Goal: Task Accomplishment & Management: Manage account settings

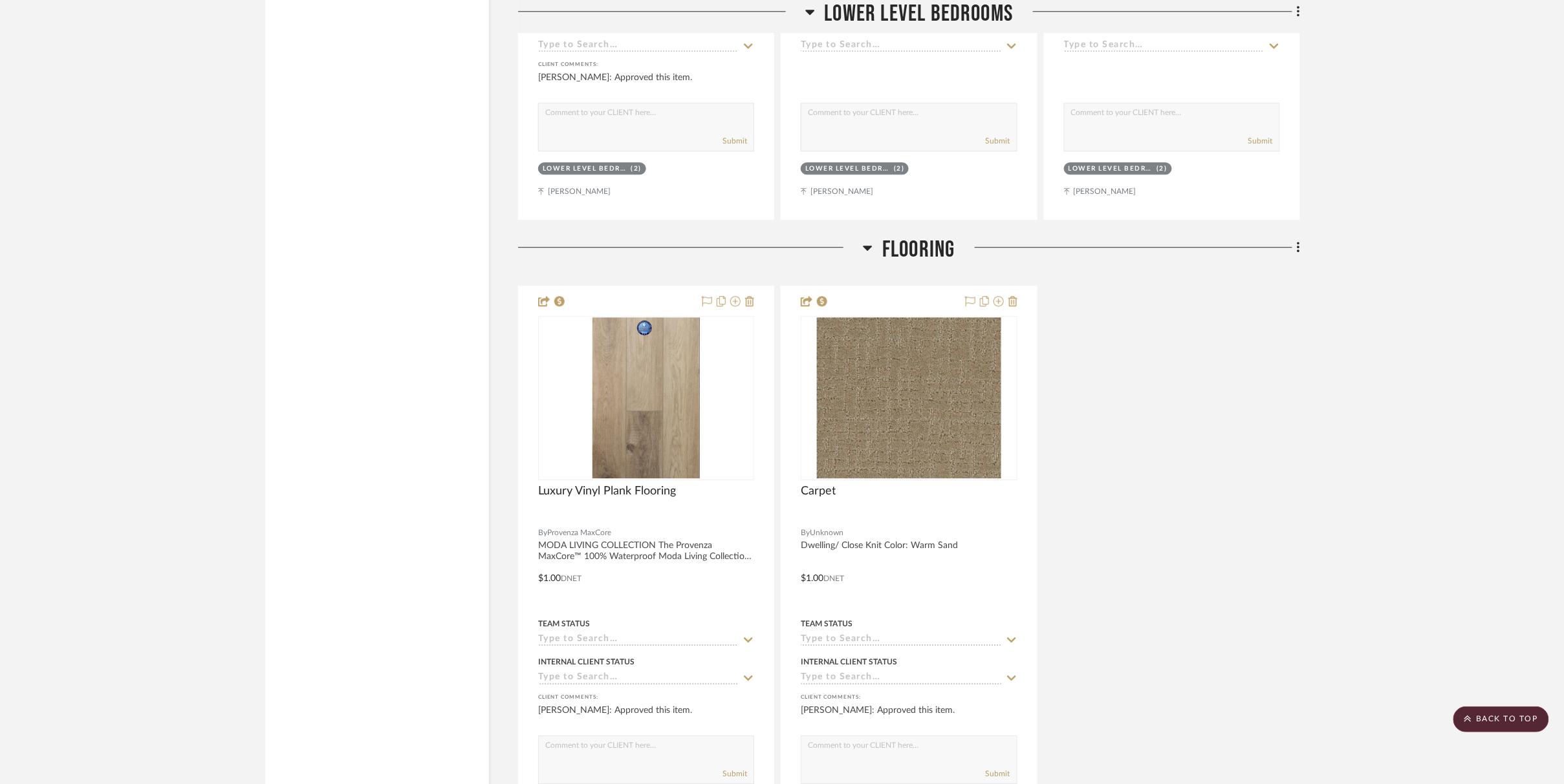
scroll to position [20313, 0]
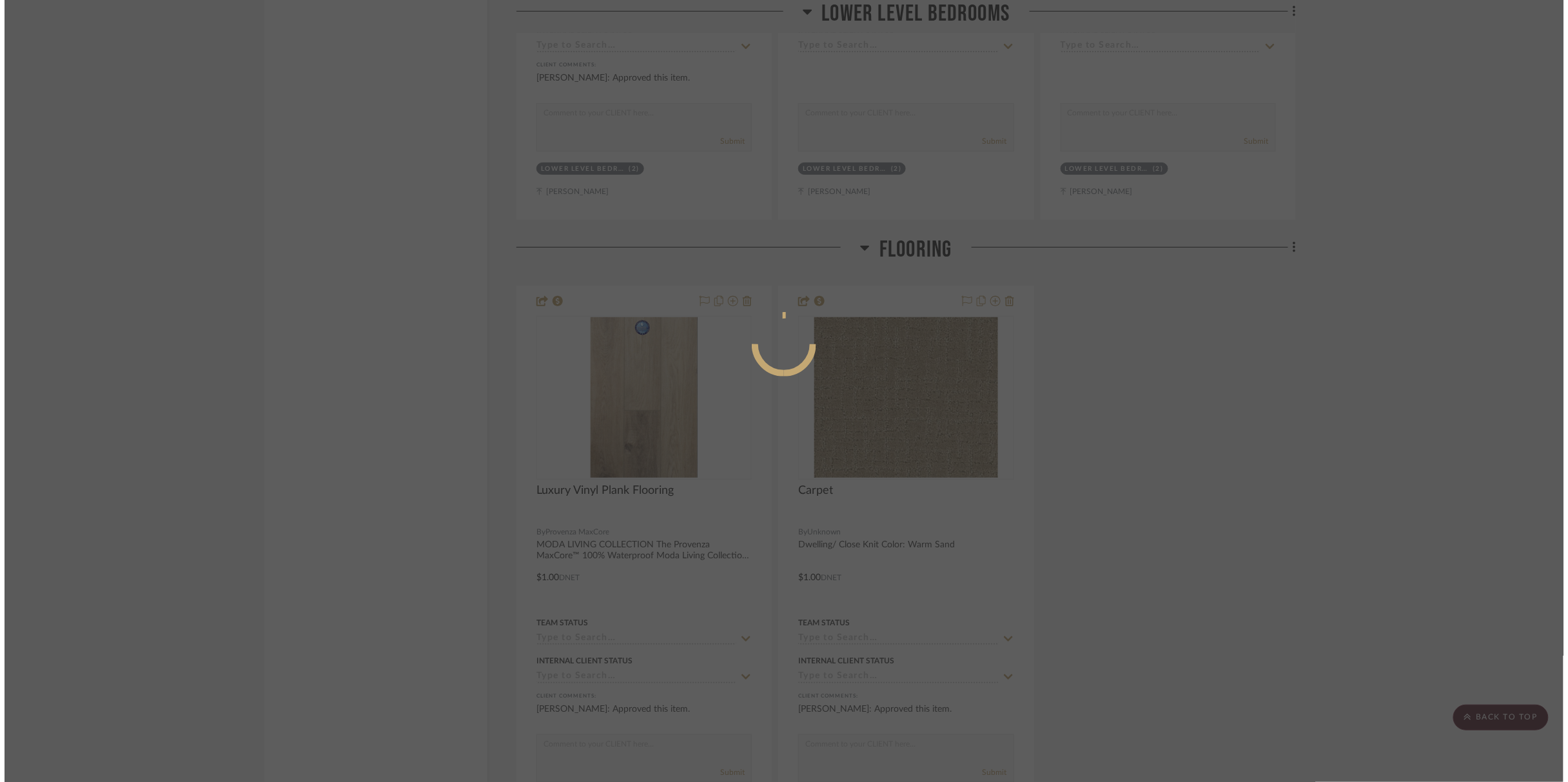
scroll to position [0, 0]
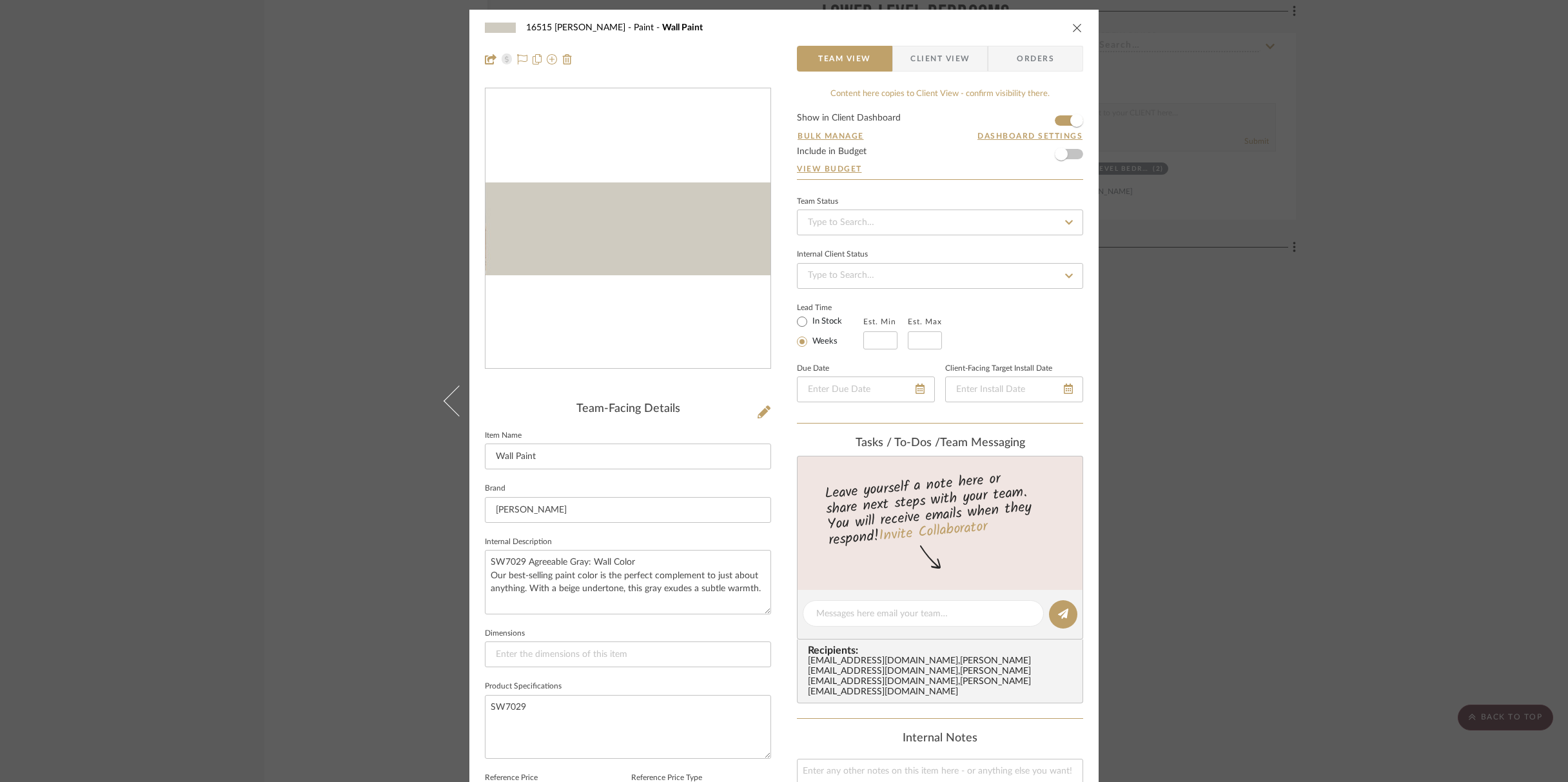
click at [1072, 29] on icon "close" at bounding box center [1078, 28] width 10 height 10
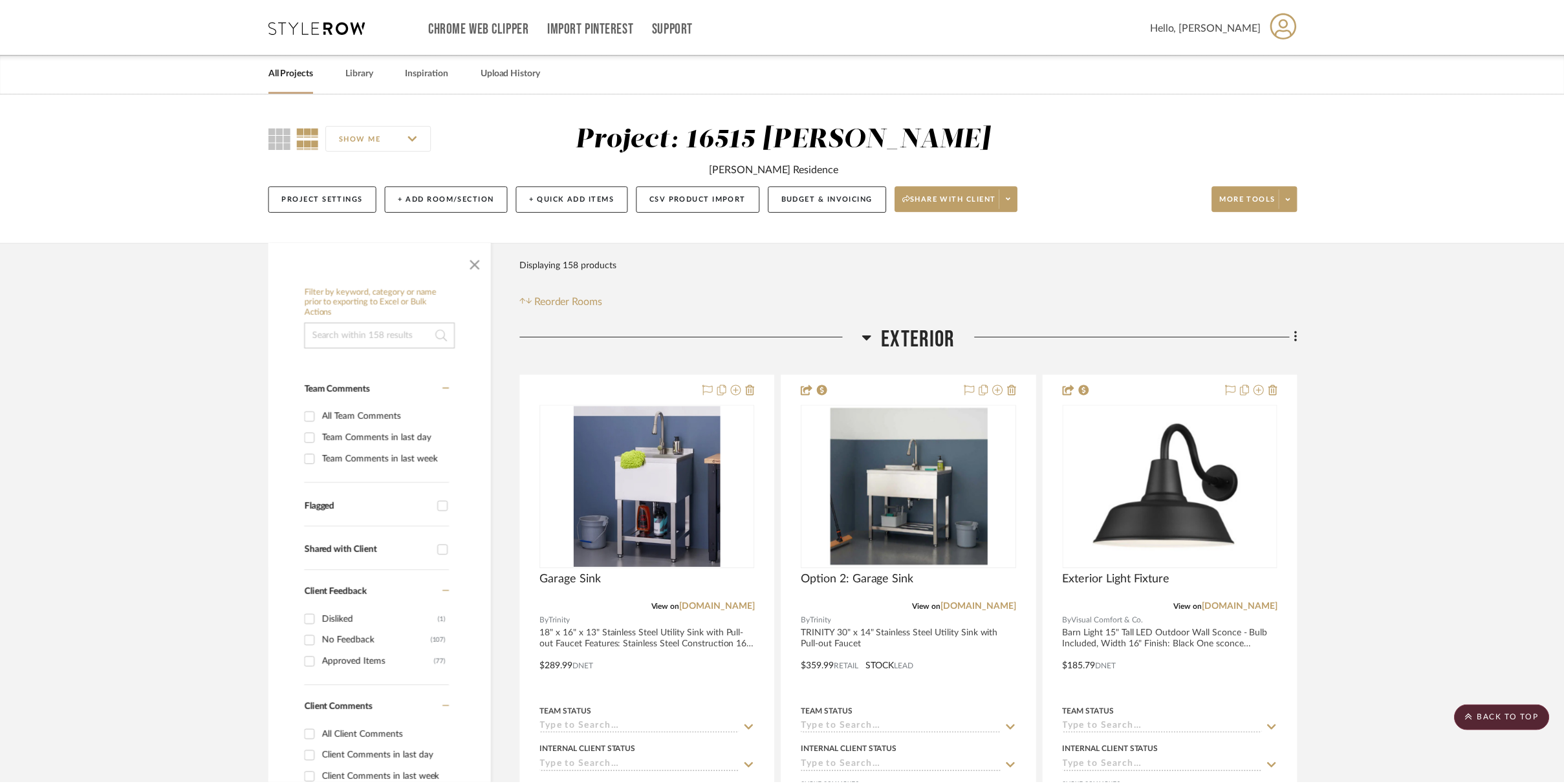
scroll to position [20313, 0]
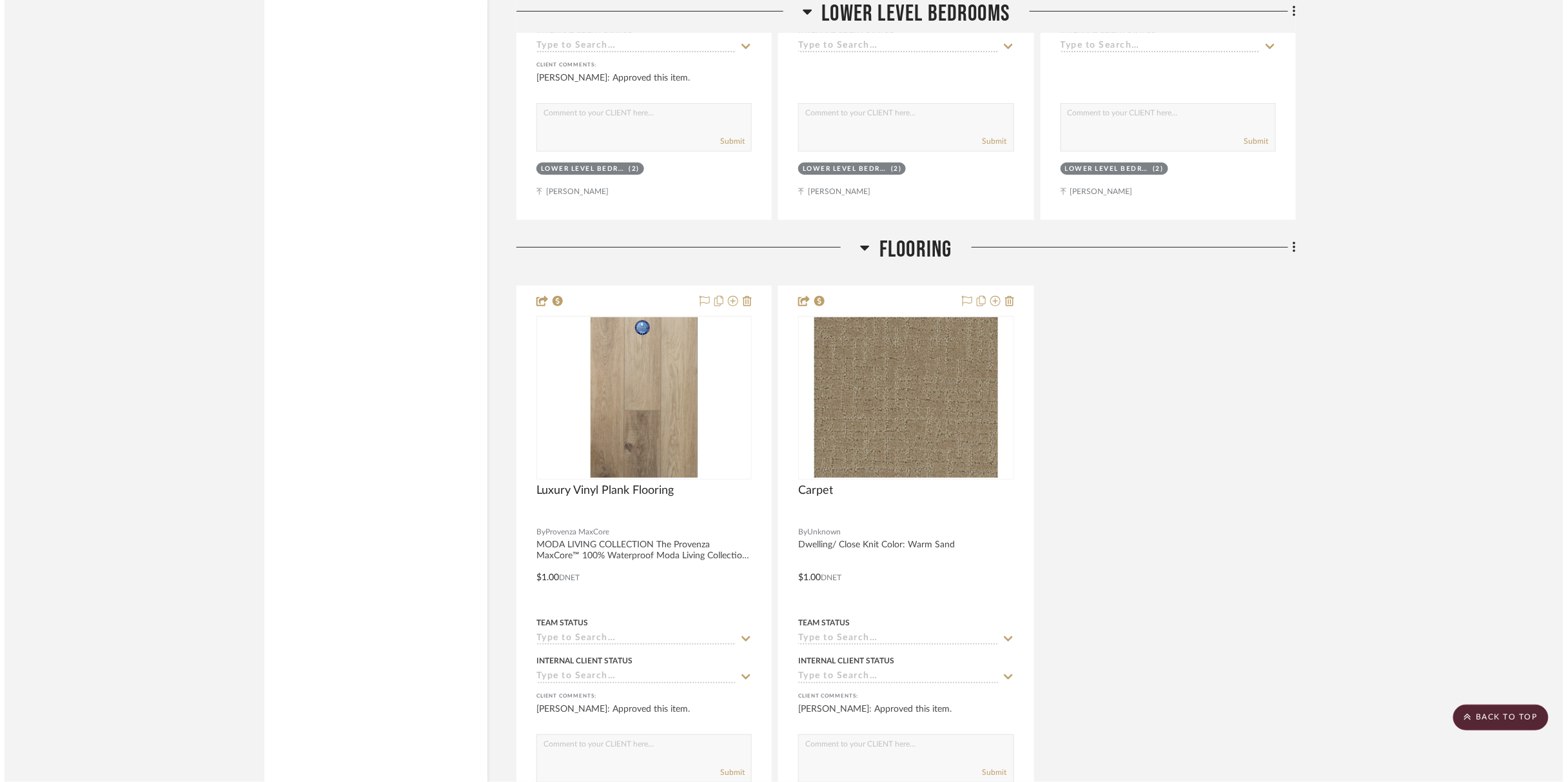
scroll to position [0, 0]
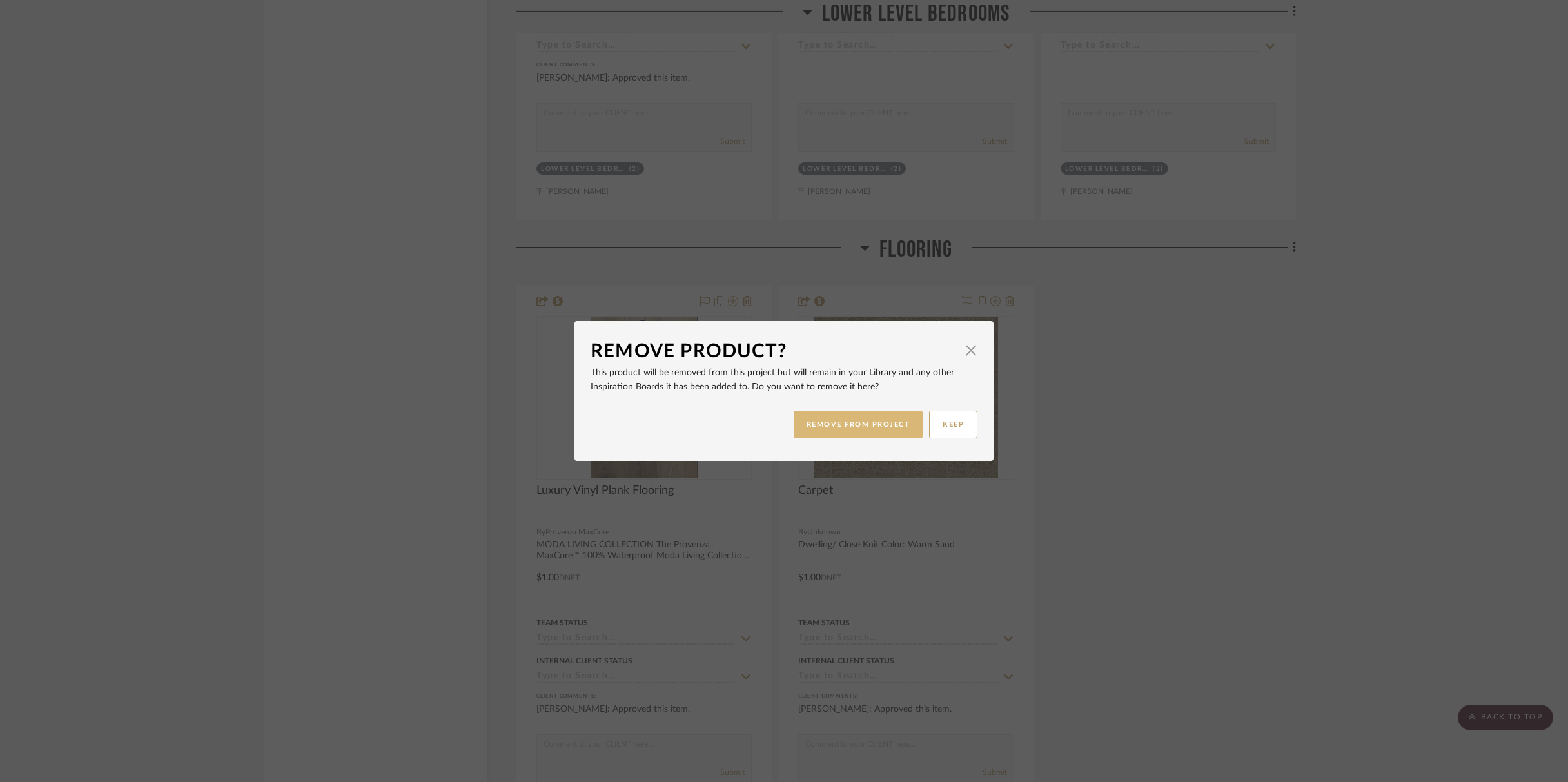
click at [870, 418] on button "REMOVE FROM PROJECT" at bounding box center [858, 425] width 129 height 28
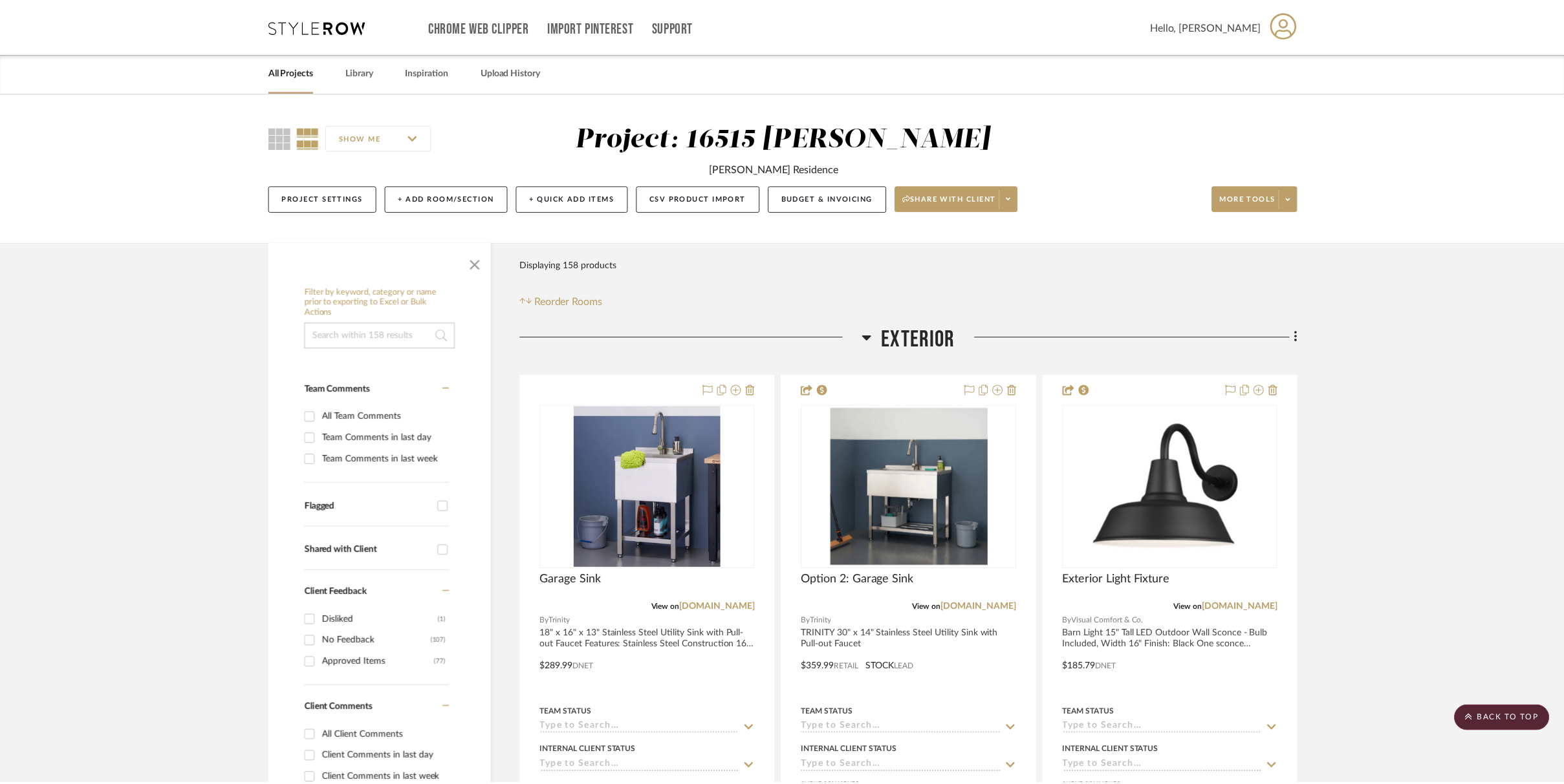
scroll to position [20313, 0]
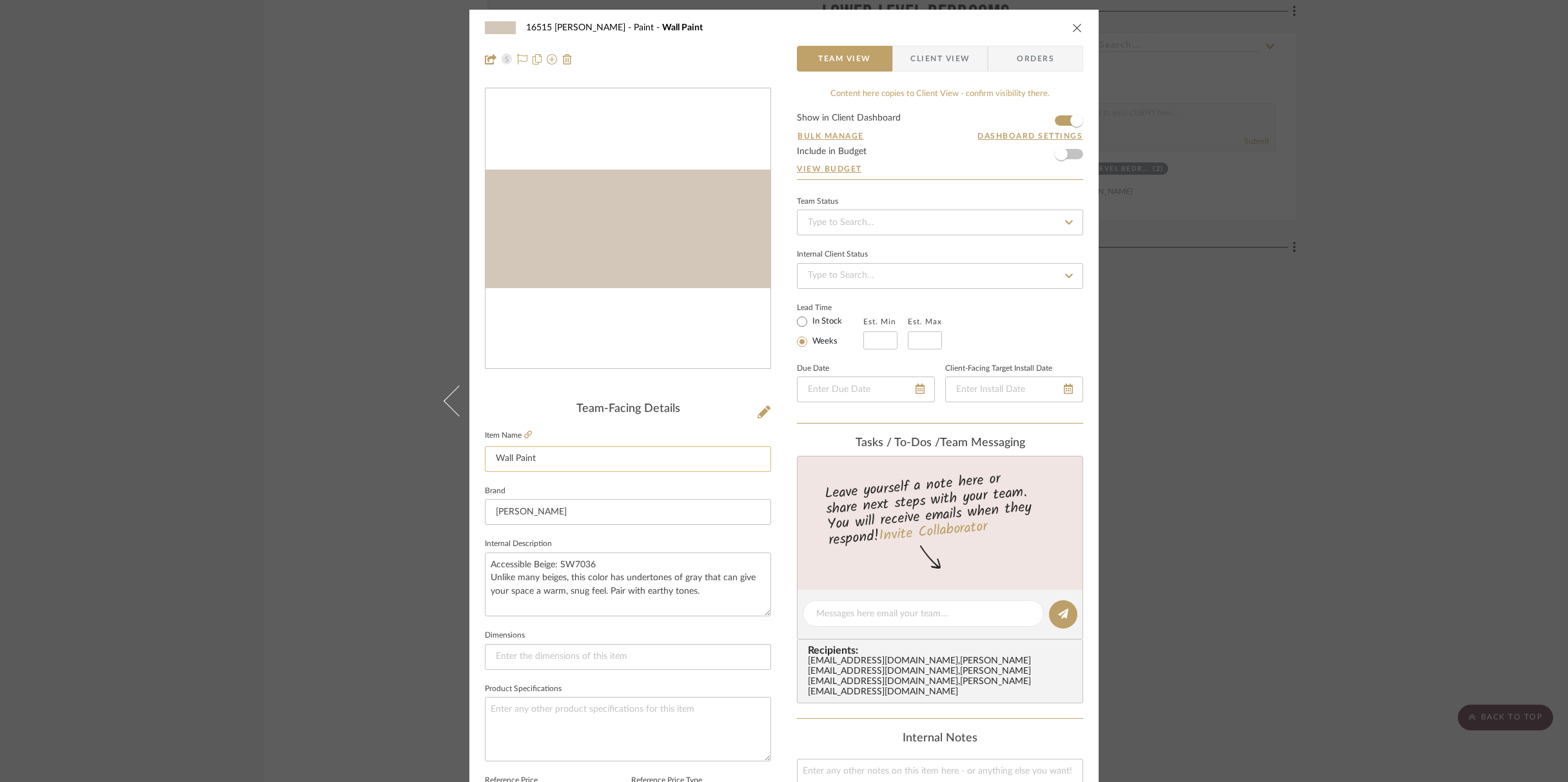
click at [540, 452] on input "Wall Paint" at bounding box center [628, 459] width 286 height 26
type input "W"
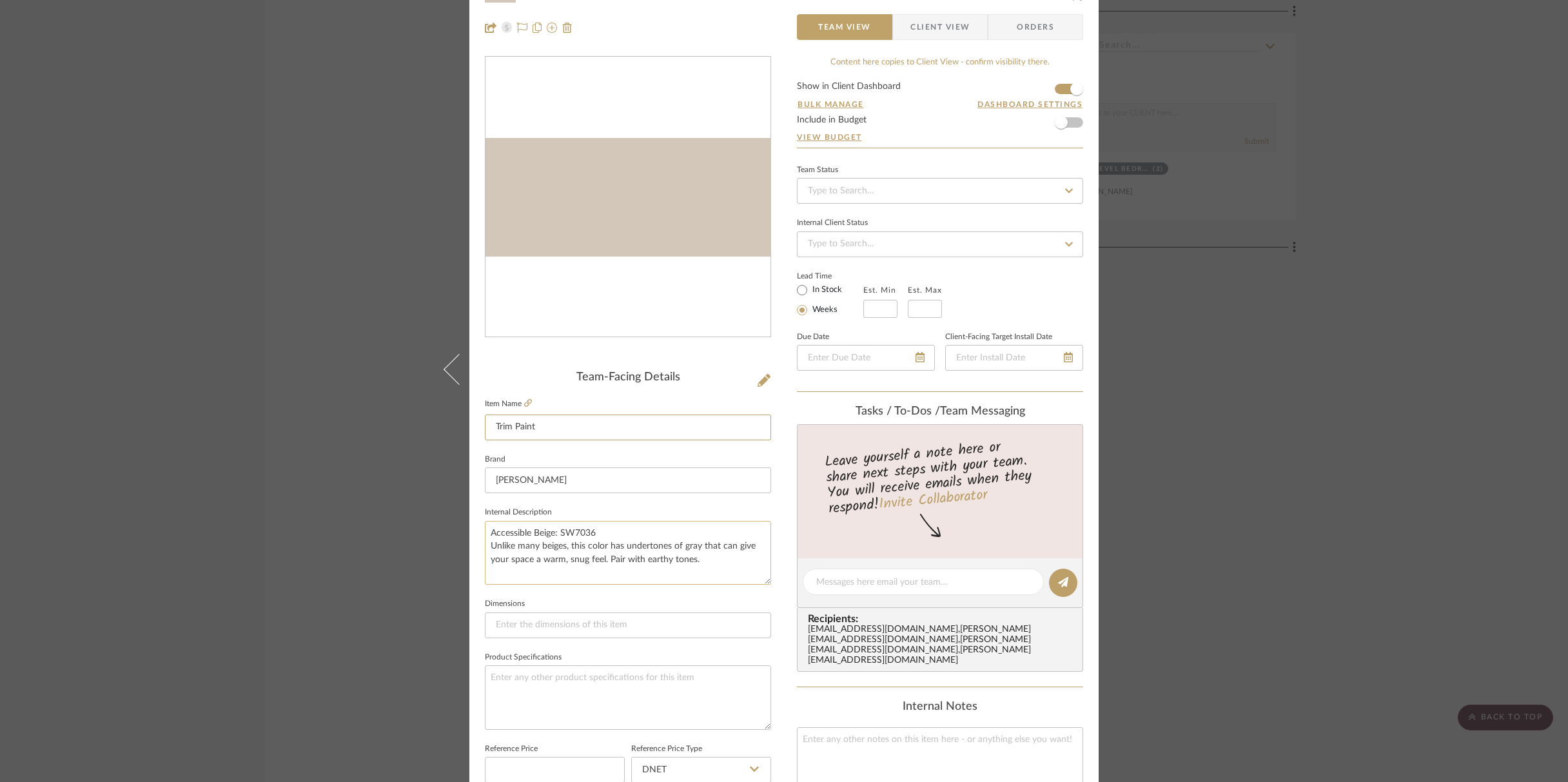
type input "Trim Paint"
click at [627, 542] on textarea "Accessible Beige: SW7036 Unlike many beiges, this color has undertones of gray …" at bounding box center [628, 552] width 286 height 64
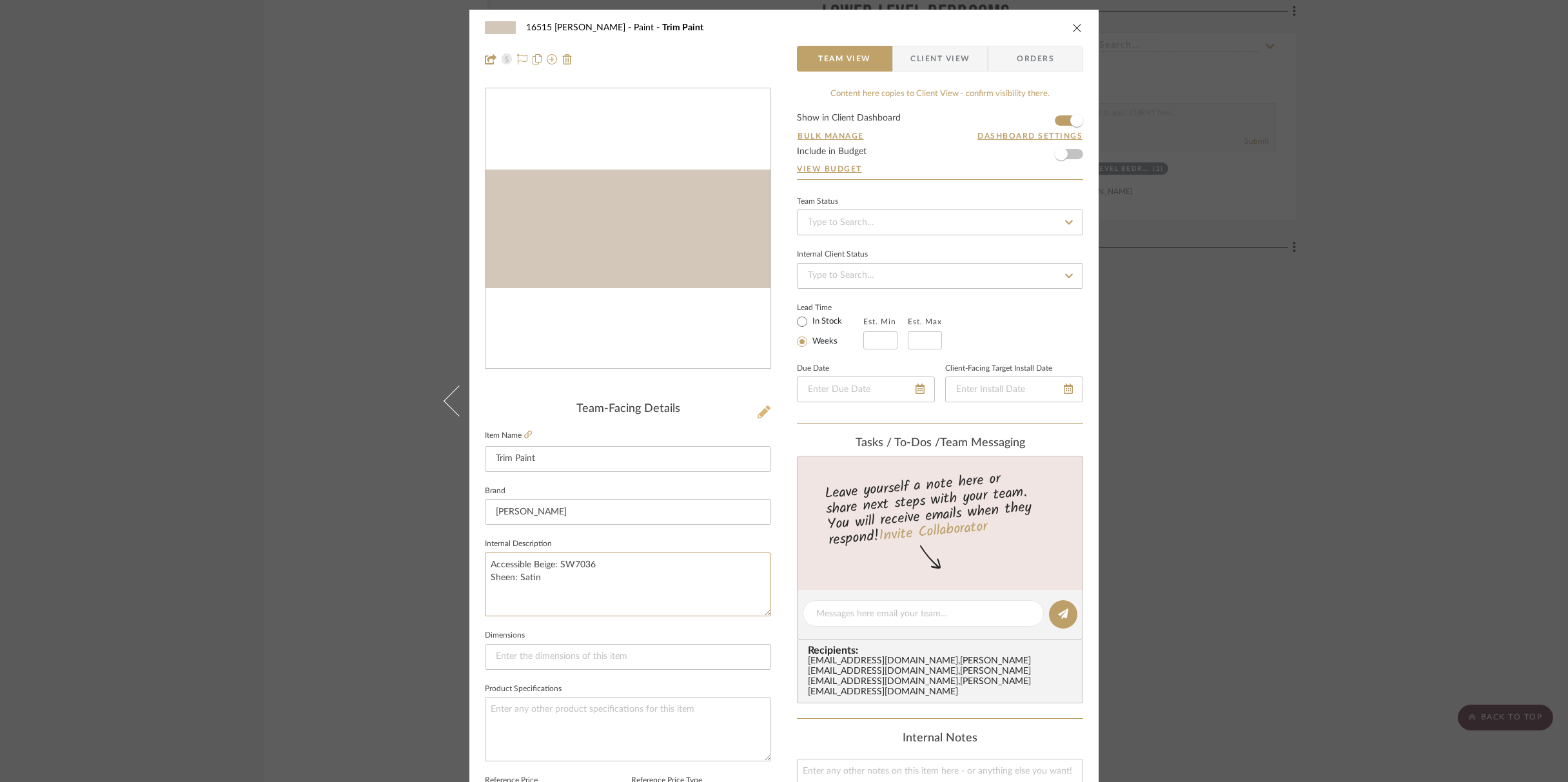
type textarea "Accessible Beige: SW7036 Sheen: Satin"
click at [764, 410] on icon at bounding box center [764, 412] width 13 height 13
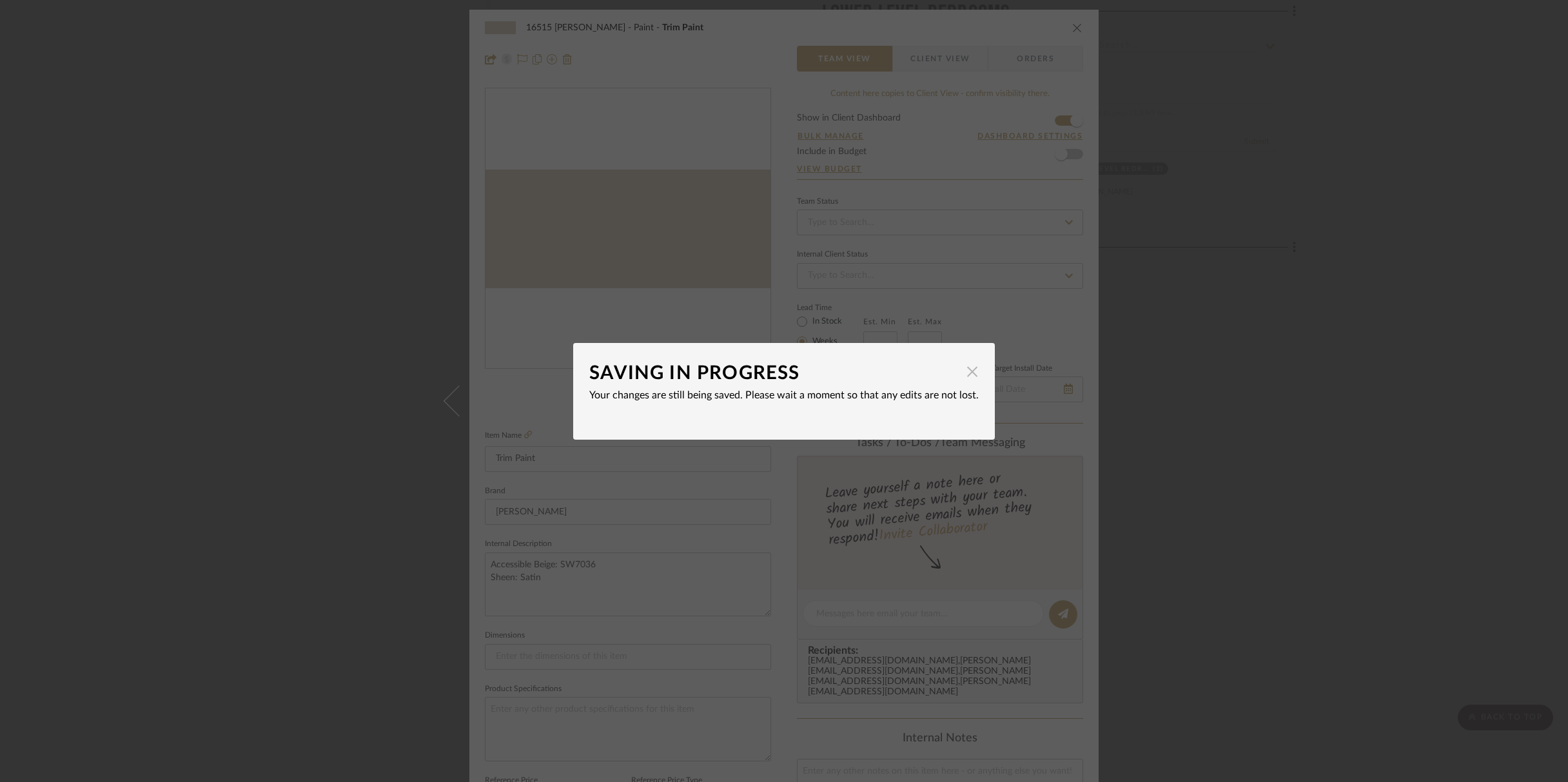
click at [960, 375] on span "button" at bounding box center [972, 372] width 26 height 26
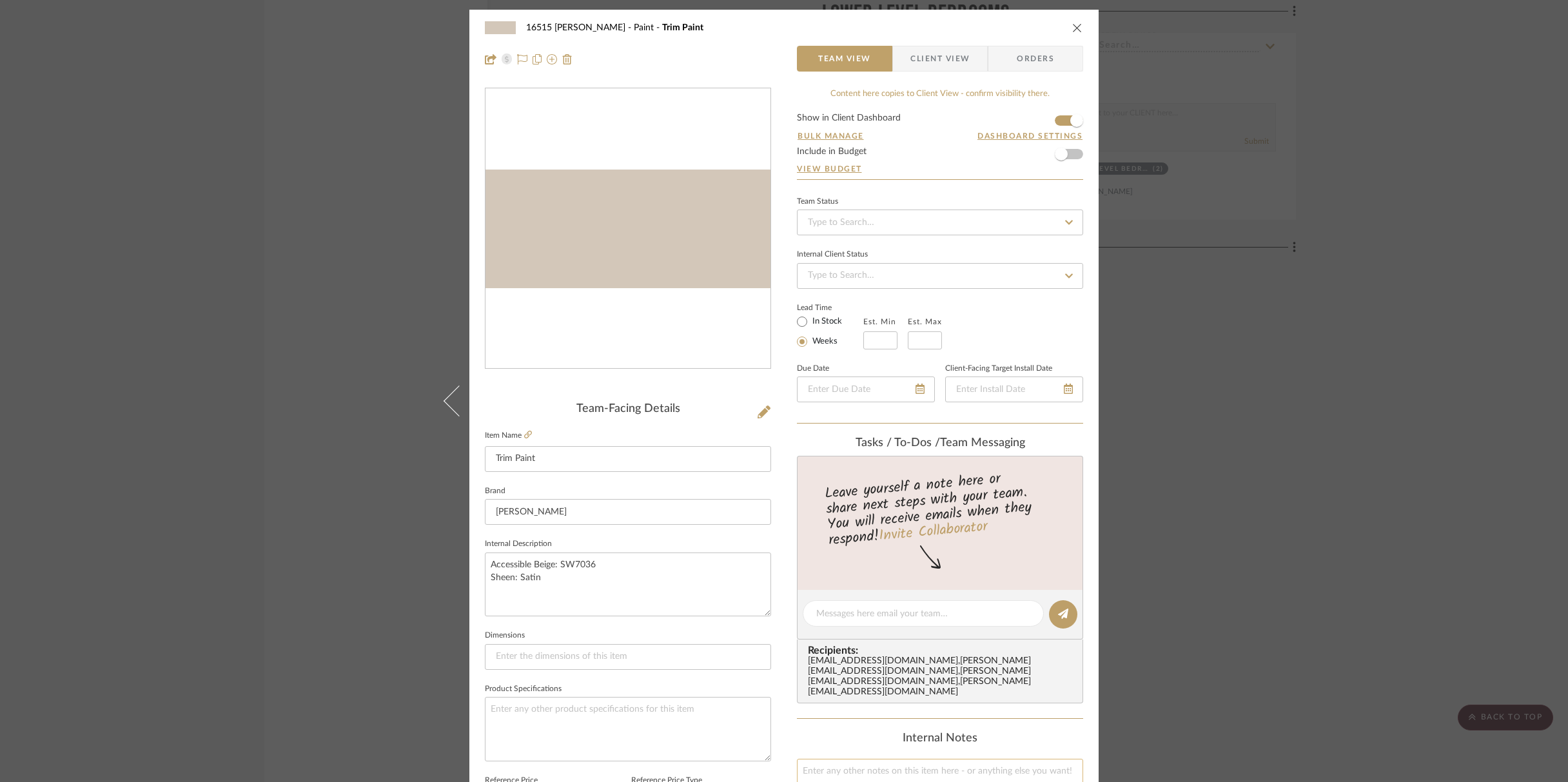
click at [814, 584] on textarea at bounding box center [939, 790] width 286 height 64
type textarea "T"
type textarea "P"
type textarea "T"
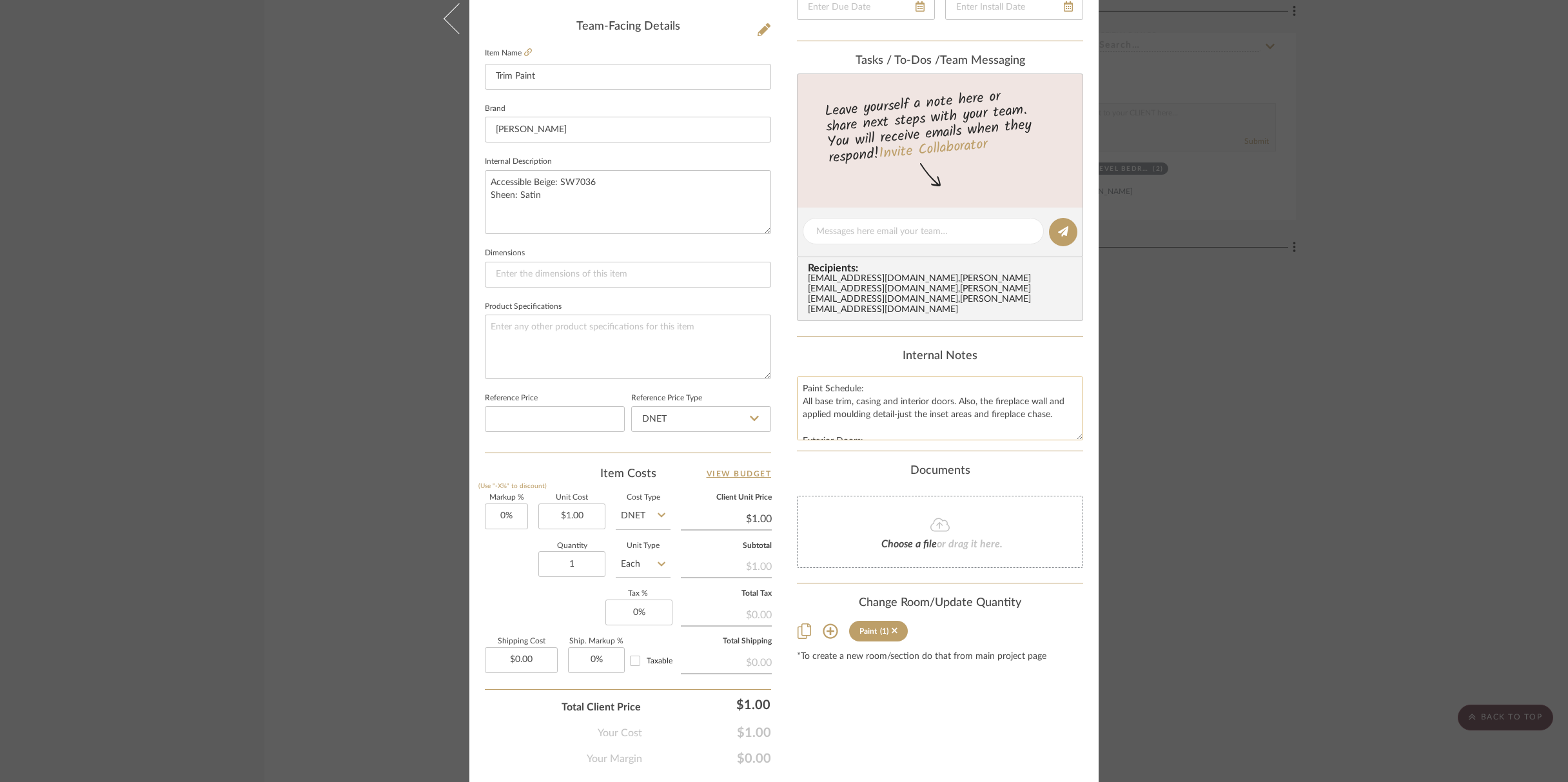
click at [1006, 377] on textarea "Paint Schedule: All base trim, casing and interior doors. Also, the fireplace w…" at bounding box center [939, 408] width 286 height 64
type textarea "Paint Schedule: All base trim, casing and interior doors. Also, the fireplace w…"
click at [534, 176] on textarea "Accessible Beige: SW7036 Sheen: Satin" at bounding box center [628, 202] width 286 height 64
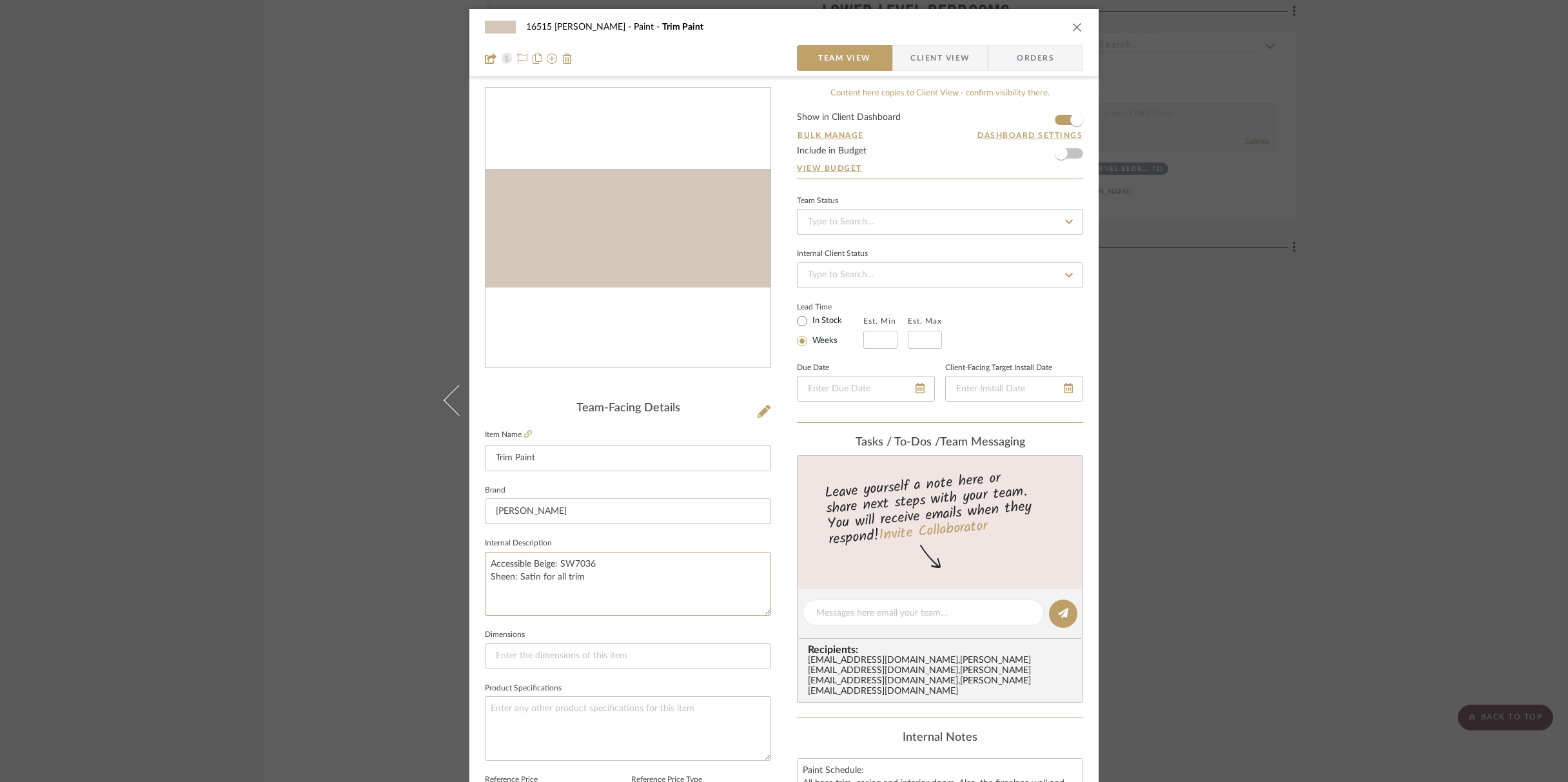
scroll to position [7, 0]
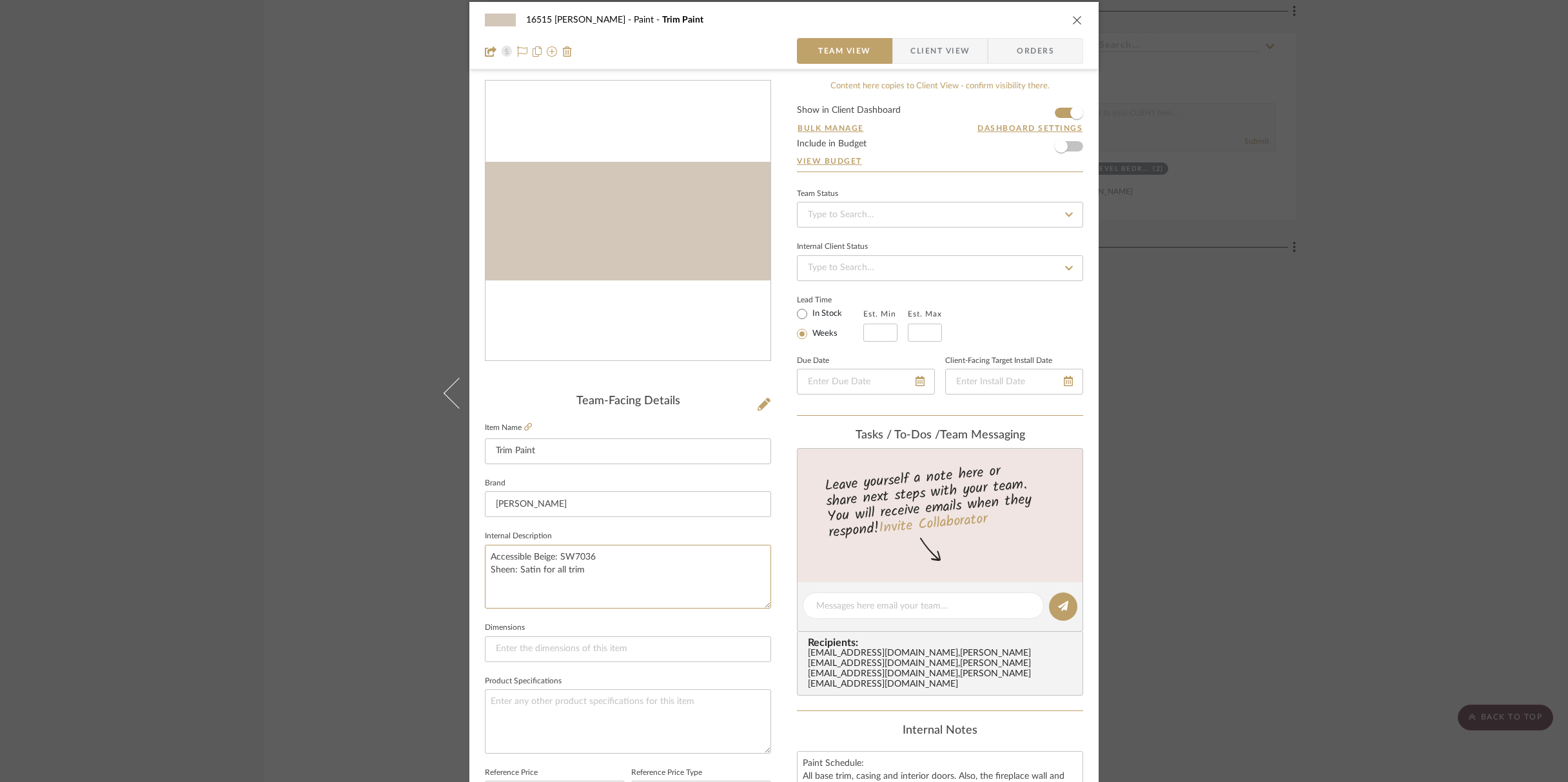
type textarea "Accessible Beige: SW7036 Sheen: Satin for all trim"
click at [1074, 21] on icon "close" at bounding box center [1078, 20] width 10 height 10
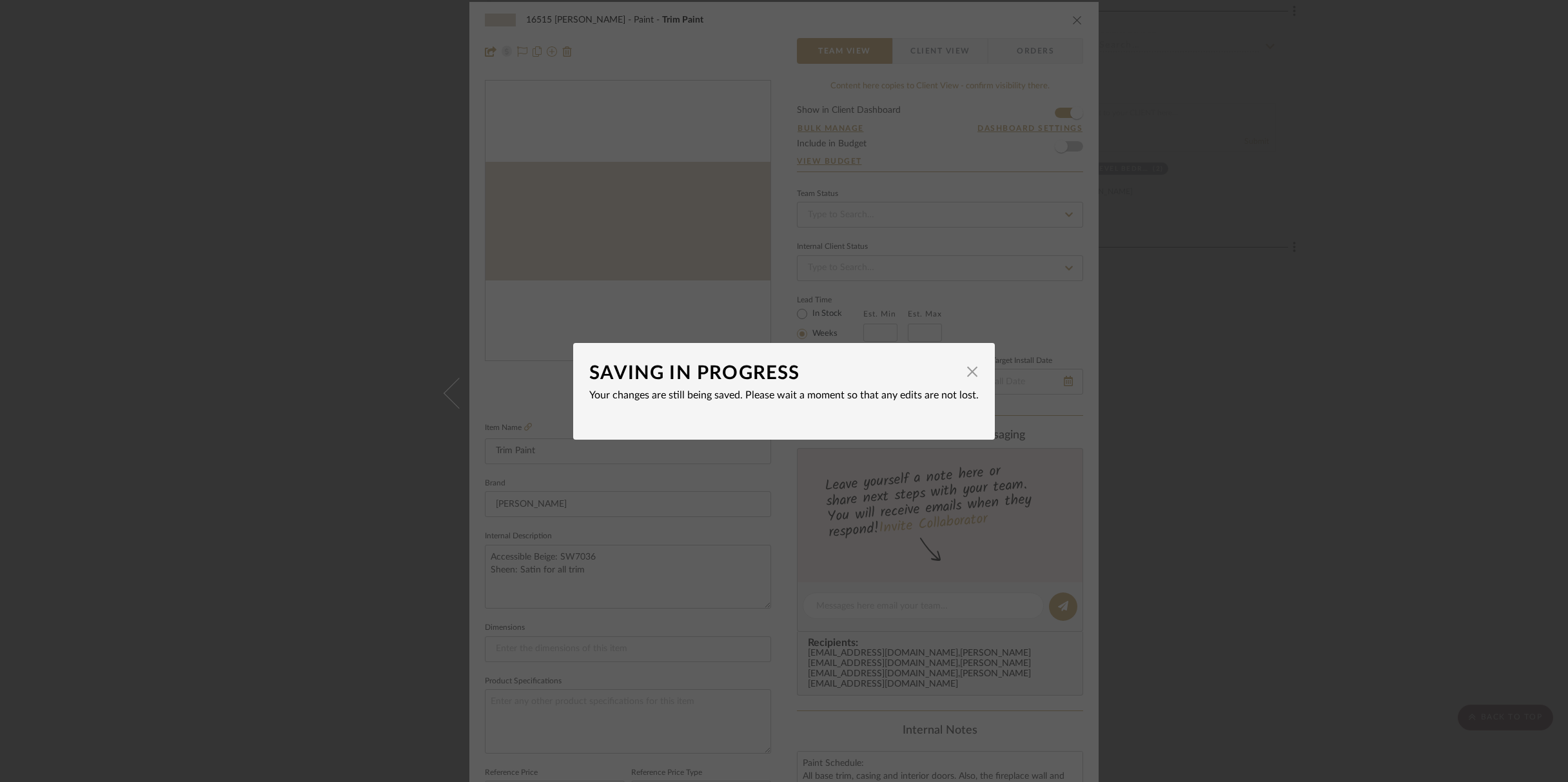
scroll to position [0, 0]
click at [960, 373] on span "button" at bounding box center [972, 372] width 26 height 26
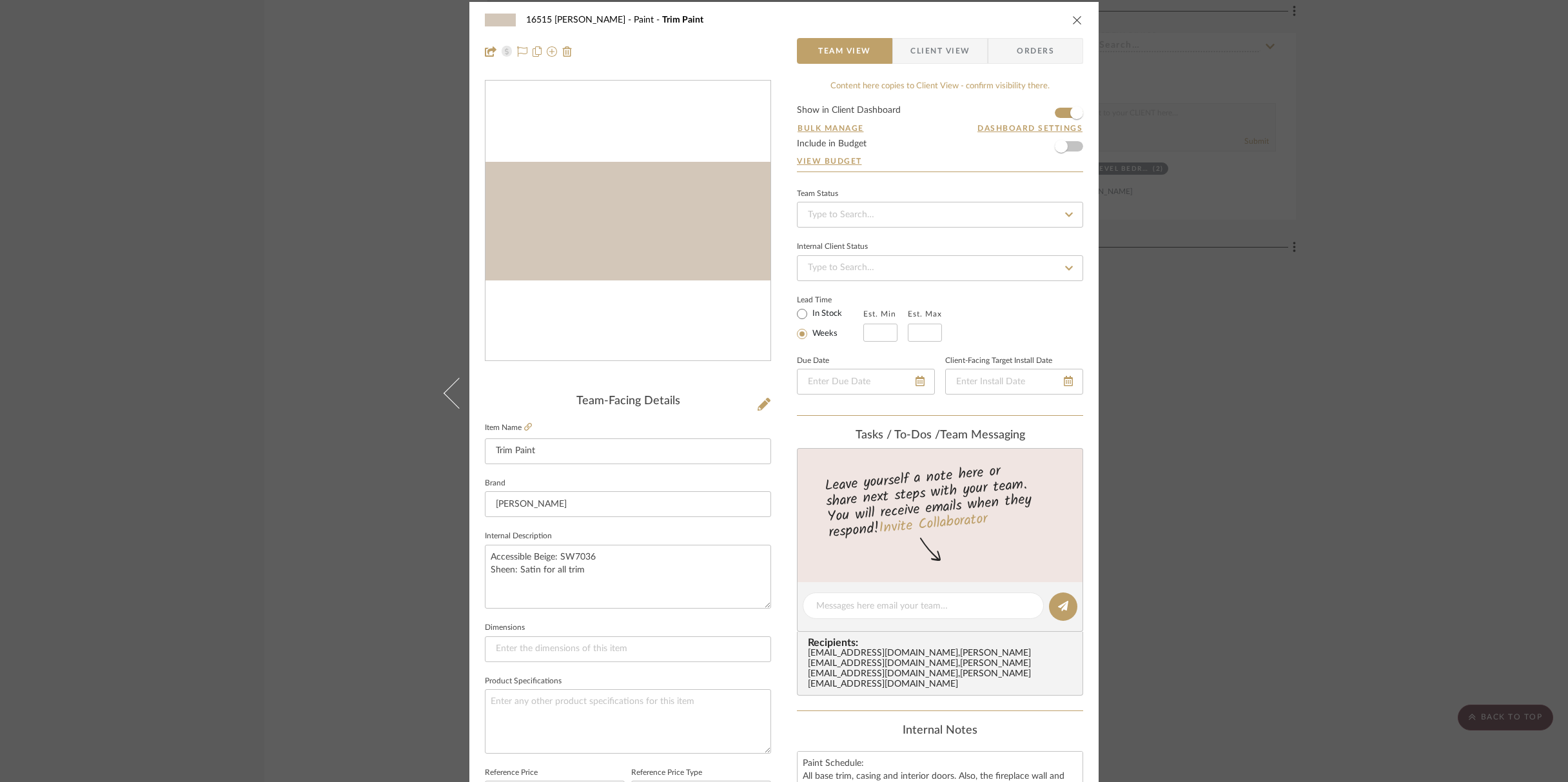
click at [1075, 21] on icon "close" at bounding box center [1078, 20] width 10 height 10
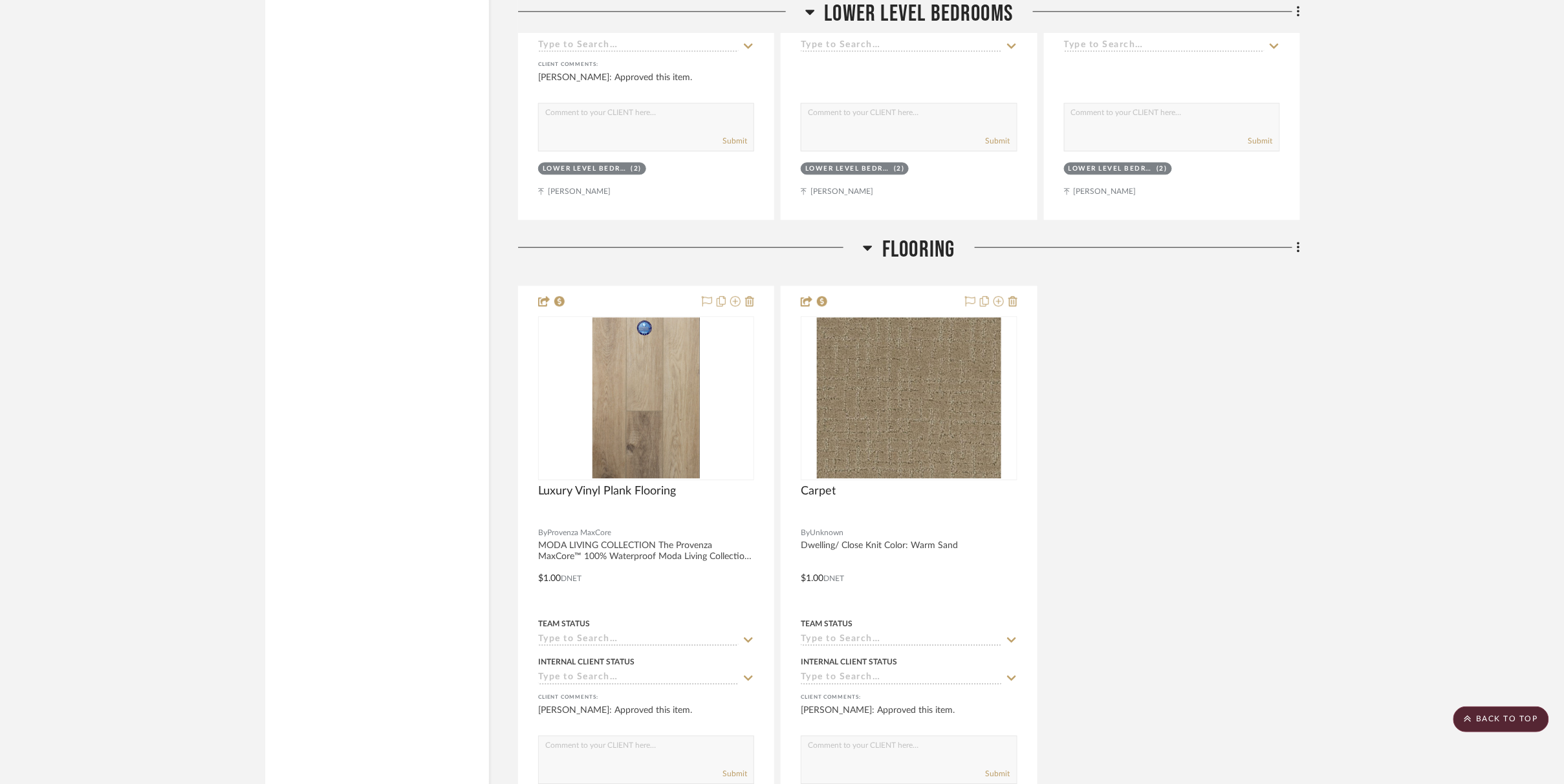
scroll to position [20313, 0]
